Goal: Information Seeking & Learning: Check status

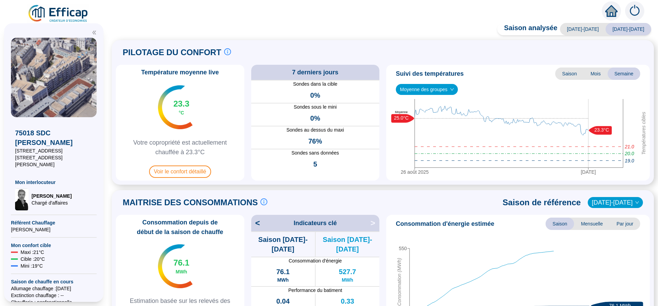
scroll to position [117, 0]
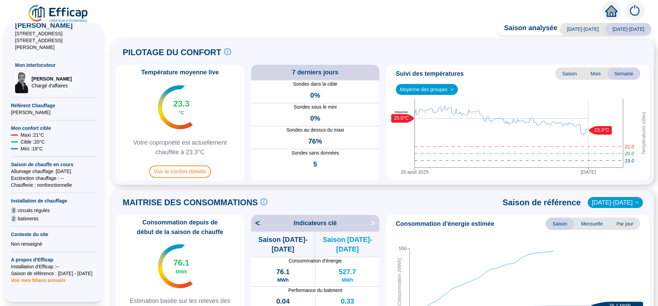
click at [54, 273] on span "Voir mes bilans annuels" at bounding box center [38, 278] width 54 height 10
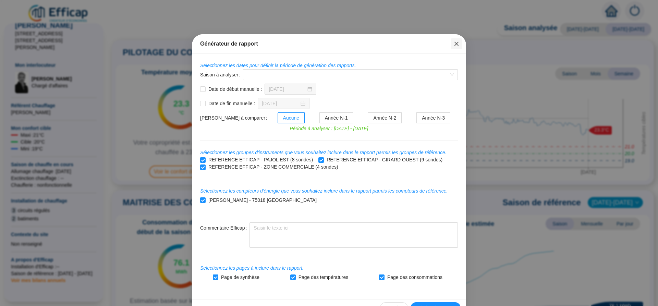
click at [454, 46] on icon "close" at bounding box center [456, 43] width 5 height 5
